Goal: Task Accomplishment & Management: Complete application form

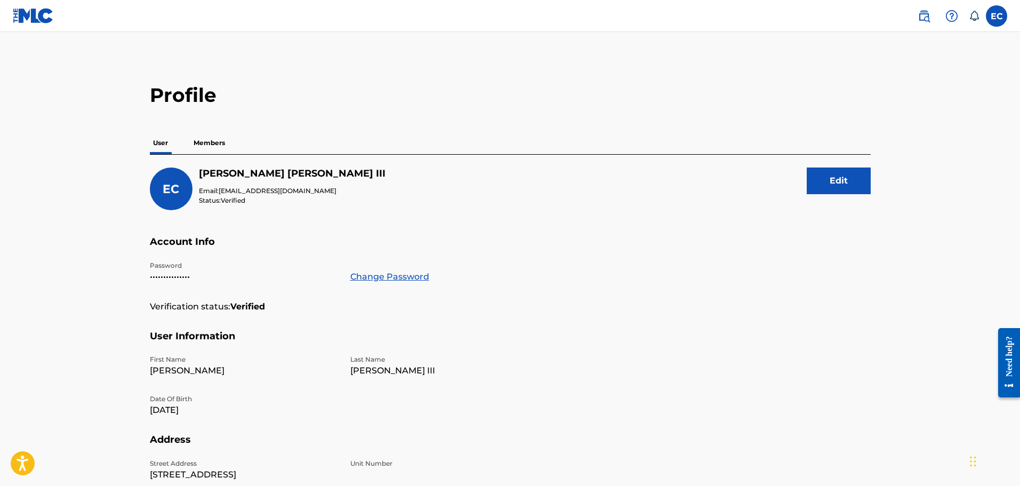
click at [38, 17] on img at bounding box center [33, 15] width 41 height 15
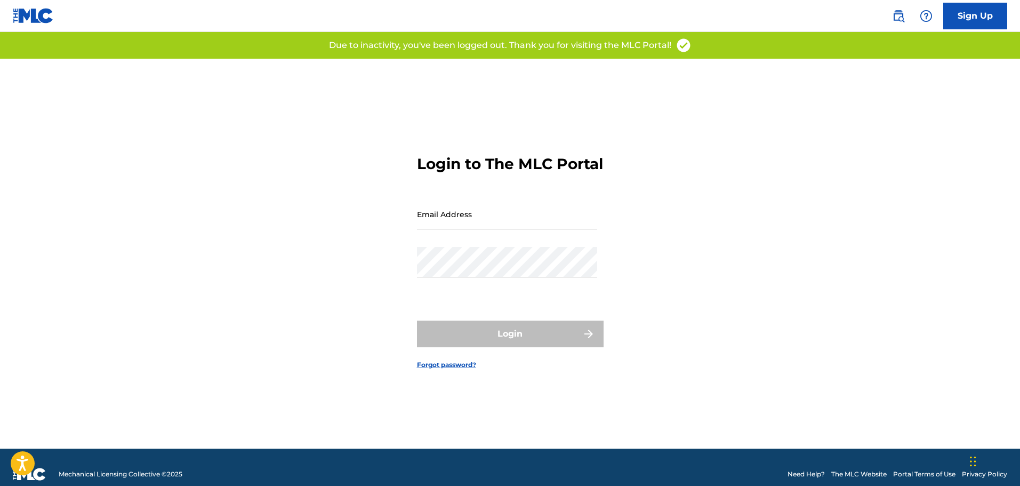
click at [478, 221] on input "Email Address" at bounding box center [507, 214] width 180 height 30
type input "[EMAIL_ADDRESS][DOMAIN_NAME]"
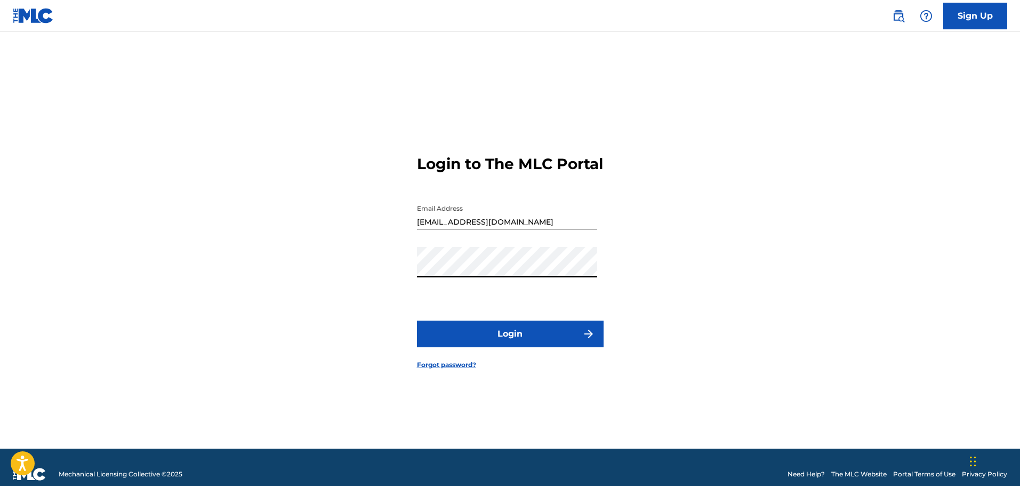
click at [478, 345] on button "Login" at bounding box center [510, 334] width 187 height 27
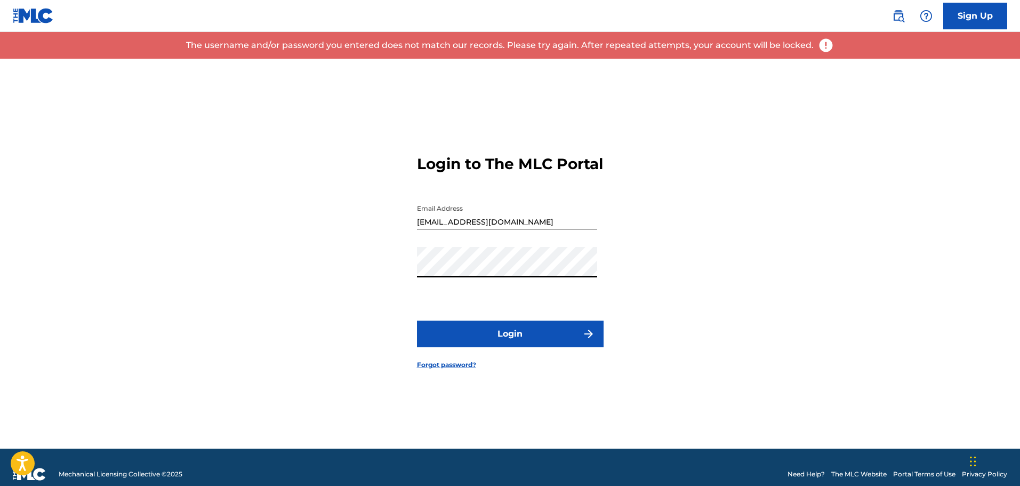
click at [332, 276] on div "Login to The MLC Portal Email Address [EMAIL_ADDRESS][DOMAIN_NAME] Password Log…" at bounding box center [510, 254] width 747 height 390
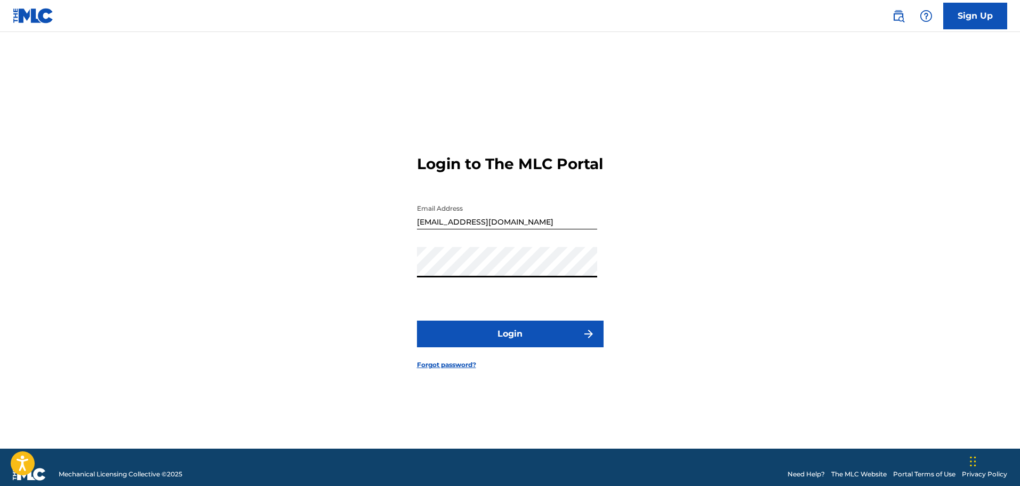
click at [417, 321] on button "Login" at bounding box center [510, 334] width 187 height 27
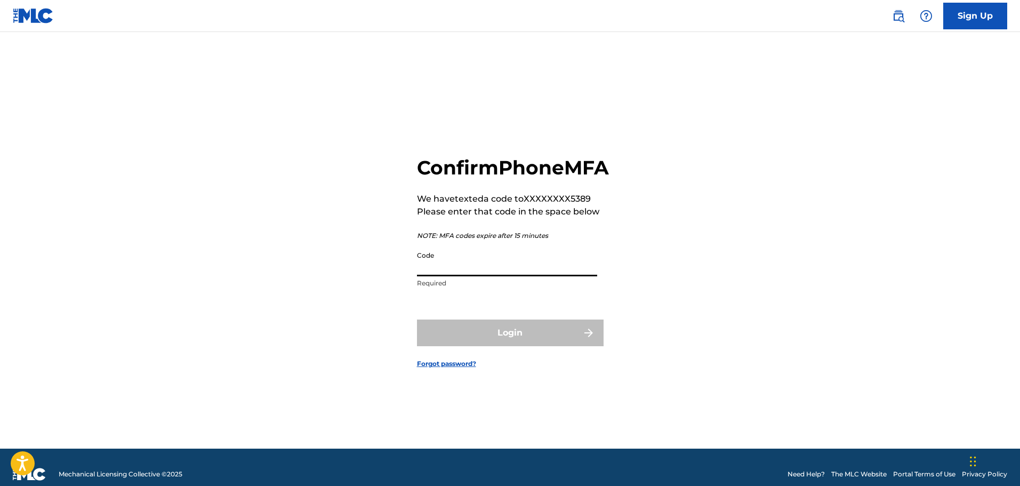
click at [444, 276] on input "Code" at bounding box center [507, 261] width 180 height 30
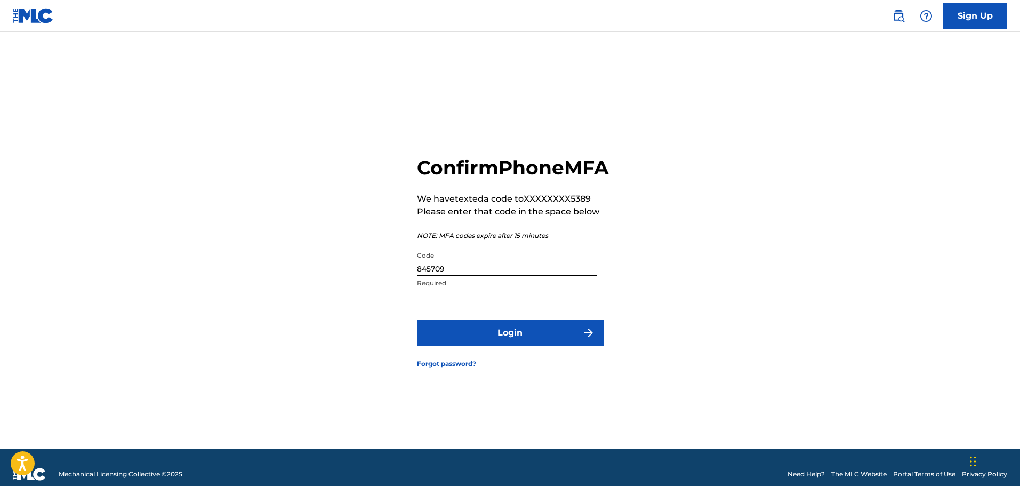
type input "845709"
click at [591, 339] on img "submit" at bounding box center [589, 332] width 13 height 13
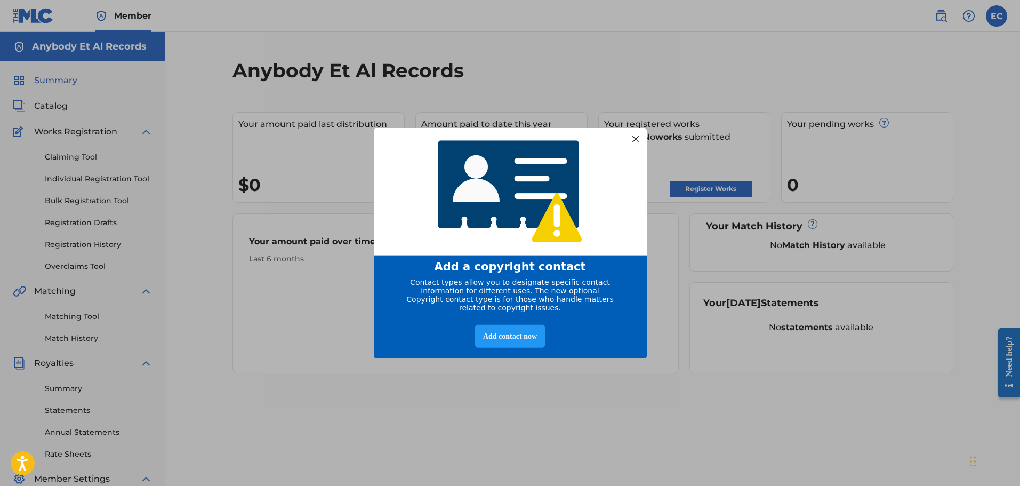
click at [636, 136] on div at bounding box center [635, 139] width 14 height 14
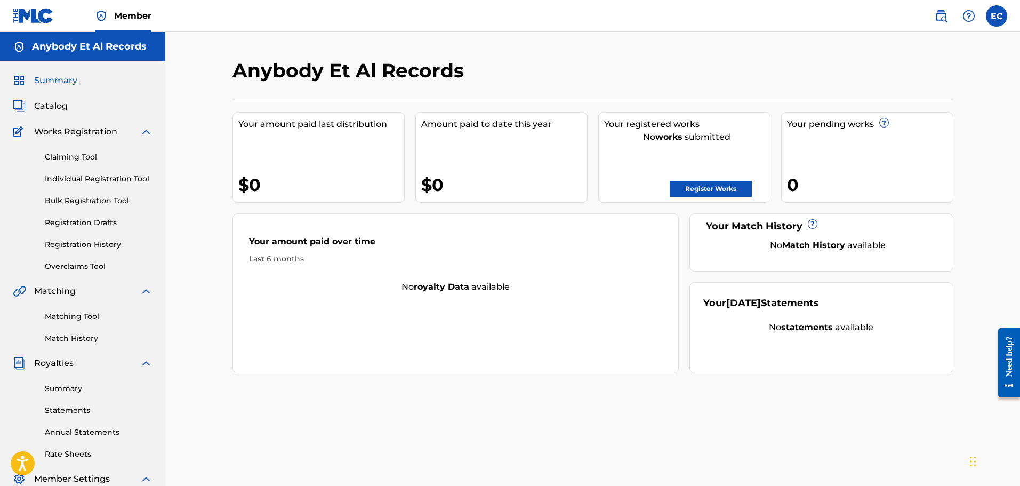
click at [715, 185] on link "Register Works" at bounding box center [711, 189] width 82 height 16
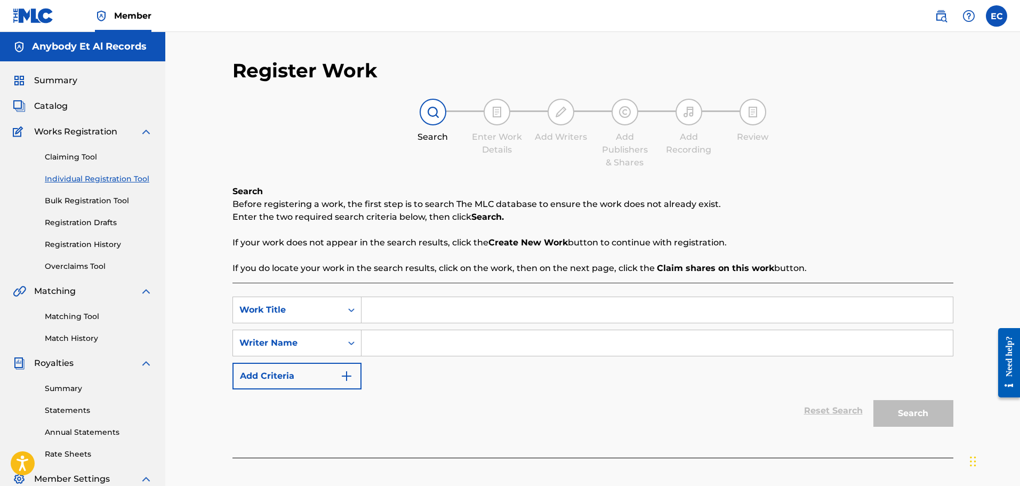
click at [370, 308] on input "Search Form" at bounding box center [658, 310] width 592 height 26
type input "Attitude"
click at [418, 332] on input "Search Form" at bounding box center [658, 343] width 592 height 26
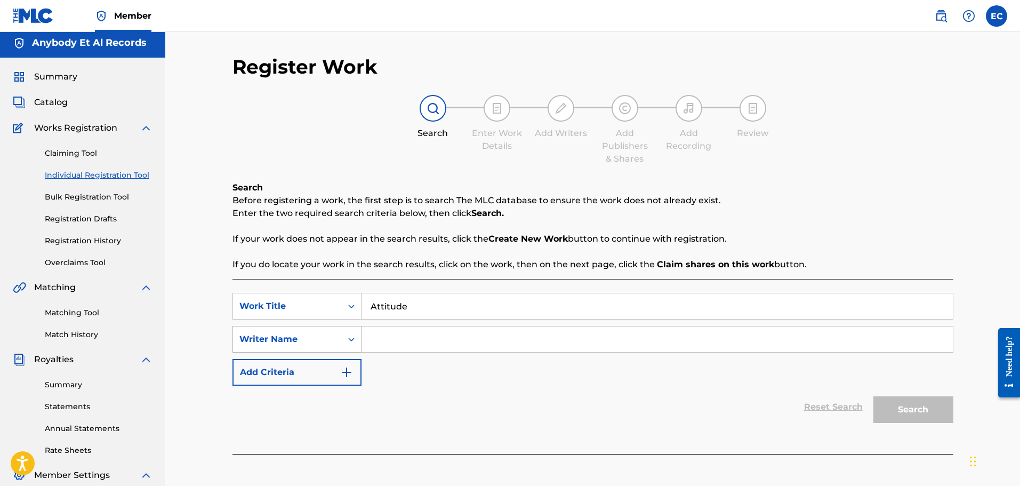
click at [327, 346] on div "Writer Name" at bounding box center [287, 339] width 109 height 20
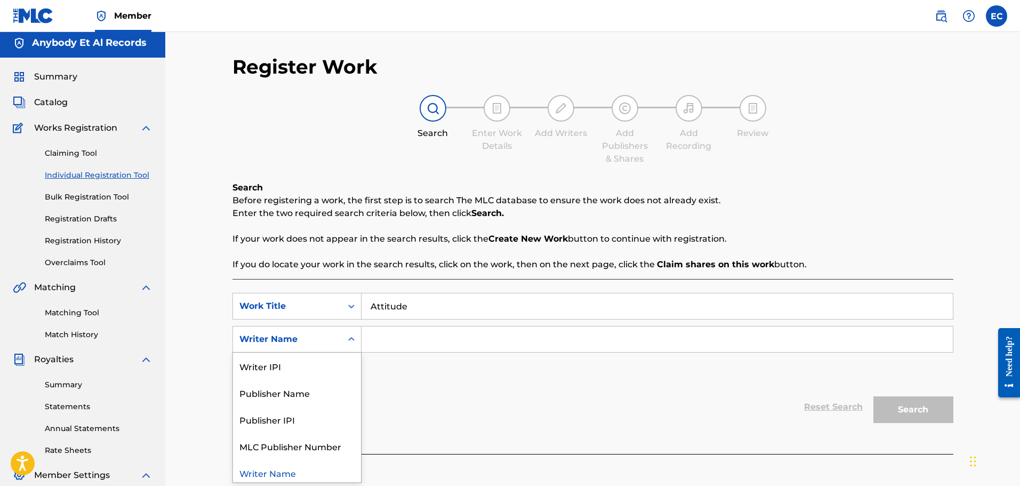
scroll to position [4, 0]
click at [315, 313] on div "Work Title" at bounding box center [287, 306] width 109 height 20
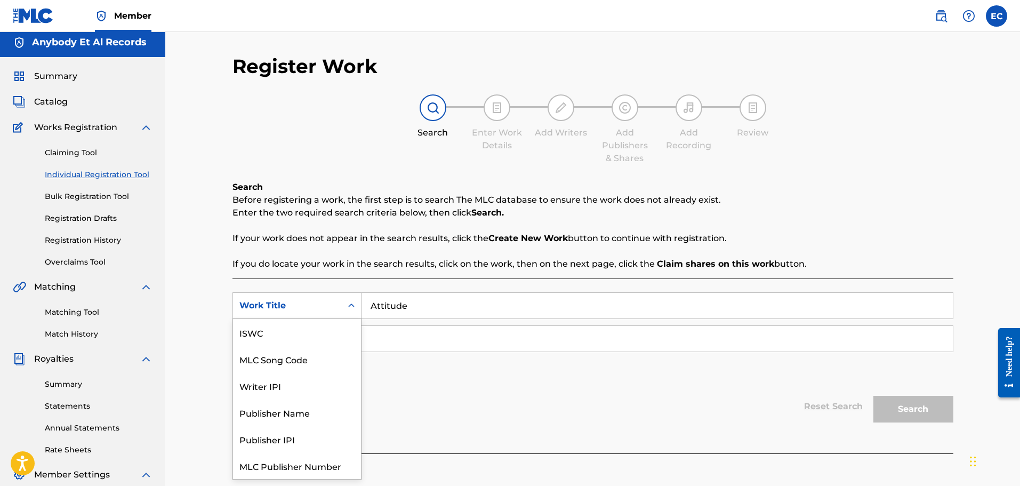
scroll to position [27, 0]
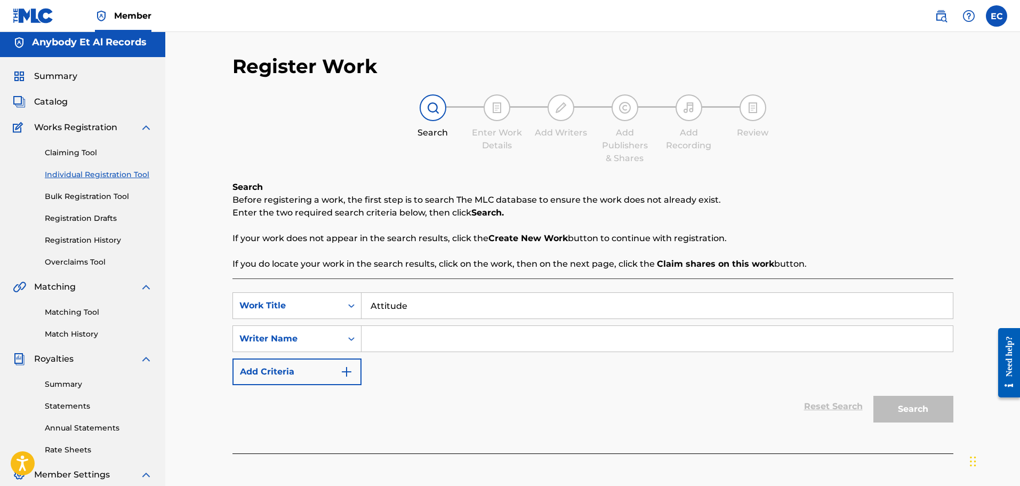
click at [281, 160] on div "Search Enter Work Details Add Writers Add Publishers & Shares Add Recording Rev…" at bounding box center [593, 129] width 721 height 70
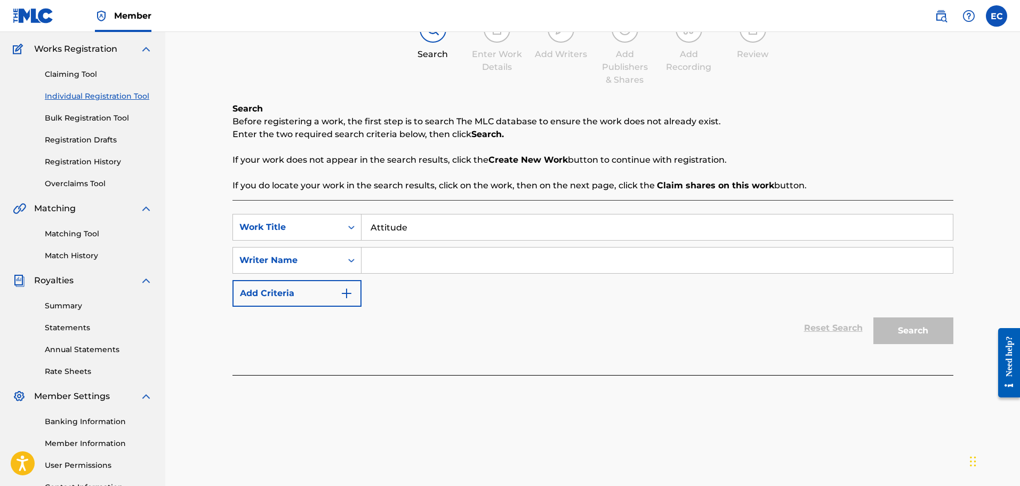
scroll to position [0, 0]
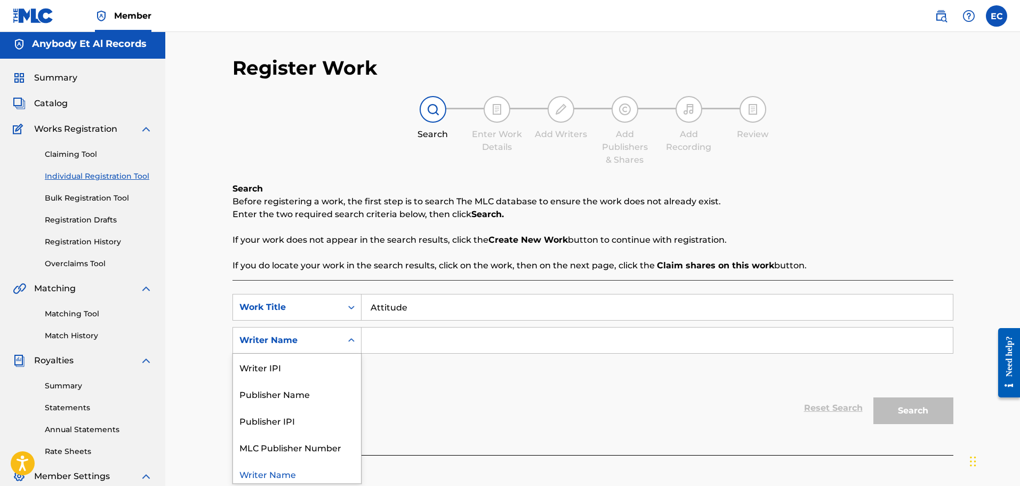
click at [297, 336] on div "Writer Name" at bounding box center [287, 340] width 109 height 20
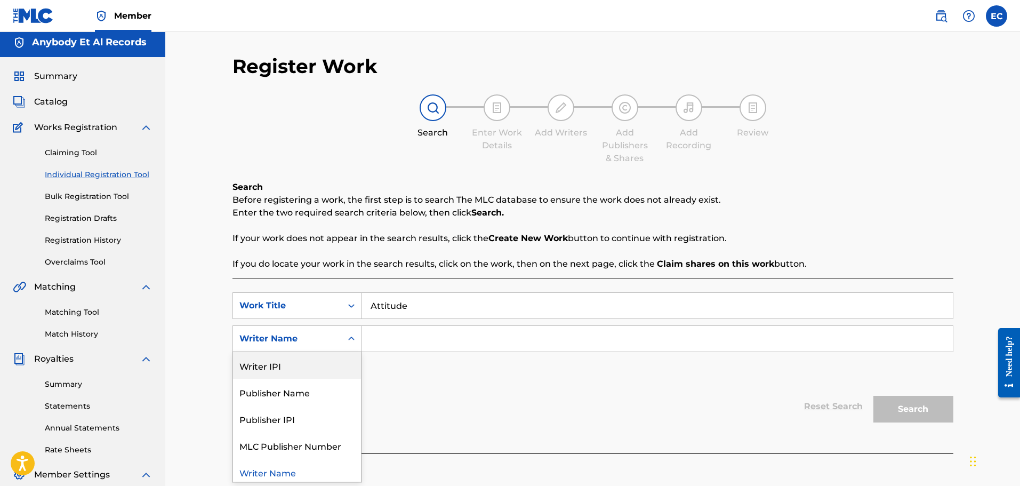
click at [302, 363] on div "Writer IPI" at bounding box center [297, 365] width 128 height 27
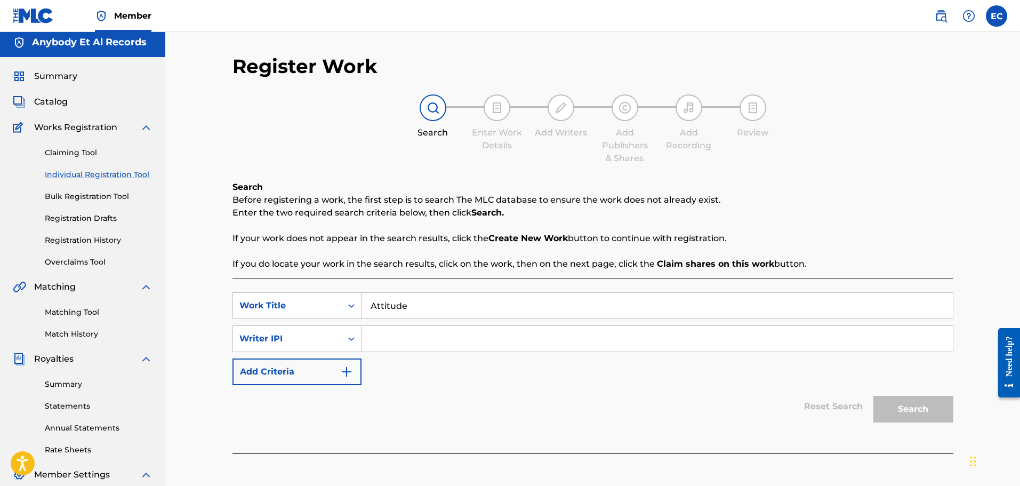
click at [410, 344] on input "Search Form" at bounding box center [658, 339] width 592 height 26
type input "1306826949"
click at [921, 404] on button "Search" at bounding box center [914, 409] width 80 height 27
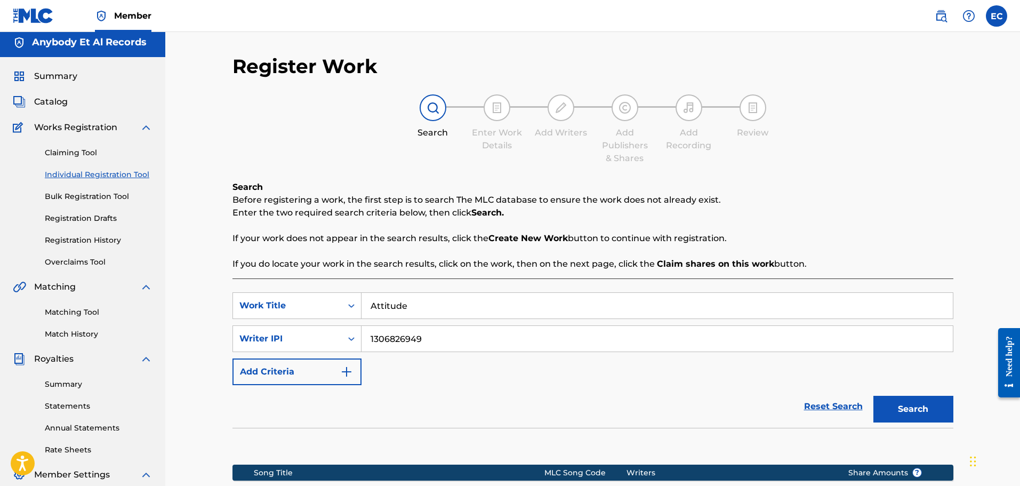
scroll to position [176, 0]
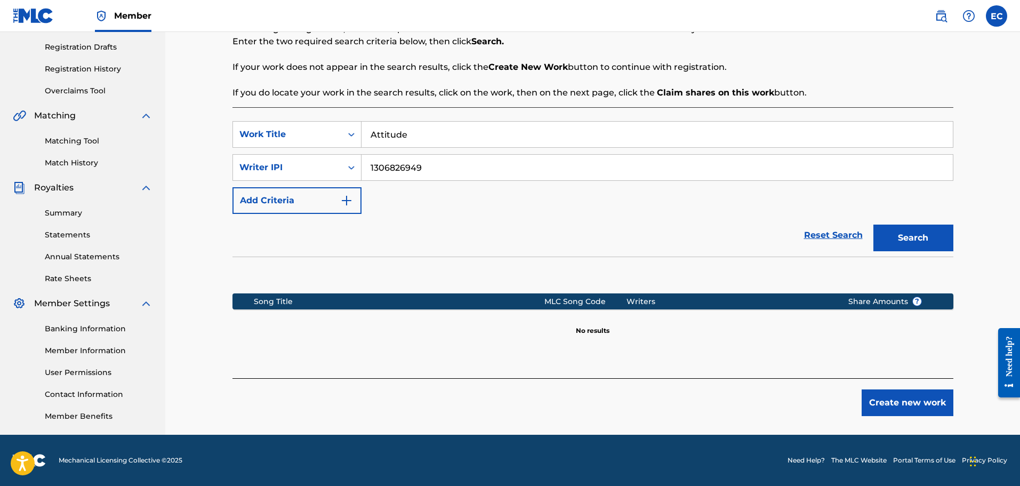
click at [880, 395] on button "Create new work" at bounding box center [908, 402] width 92 height 27
